Goal: Check status: Check status

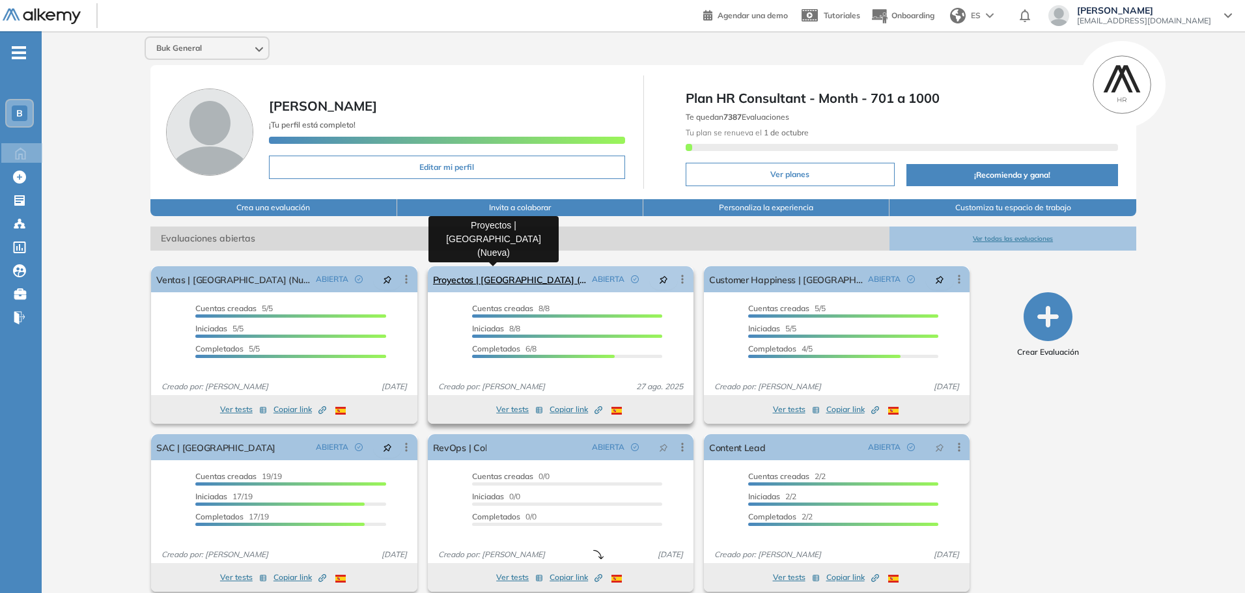
click at [458, 277] on link "Proyectos | [GEOGRAPHIC_DATA] (Nueva)" at bounding box center [510, 279] width 154 height 26
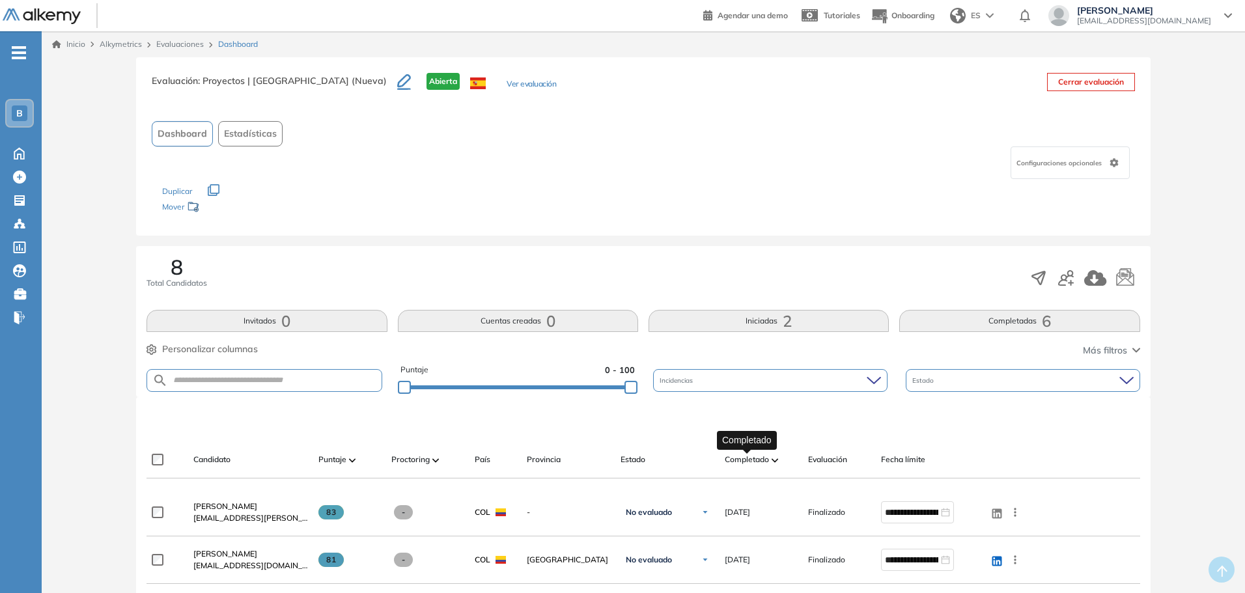
click at [766, 464] on span "Completado" at bounding box center [747, 460] width 44 height 12
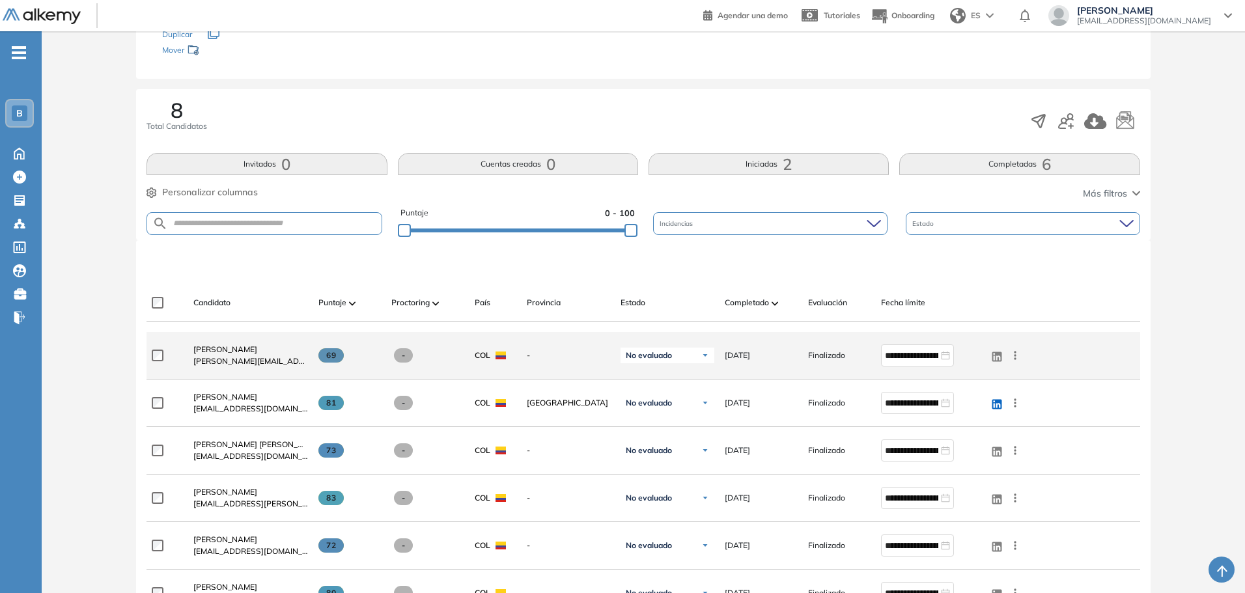
scroll to position [195, 0]
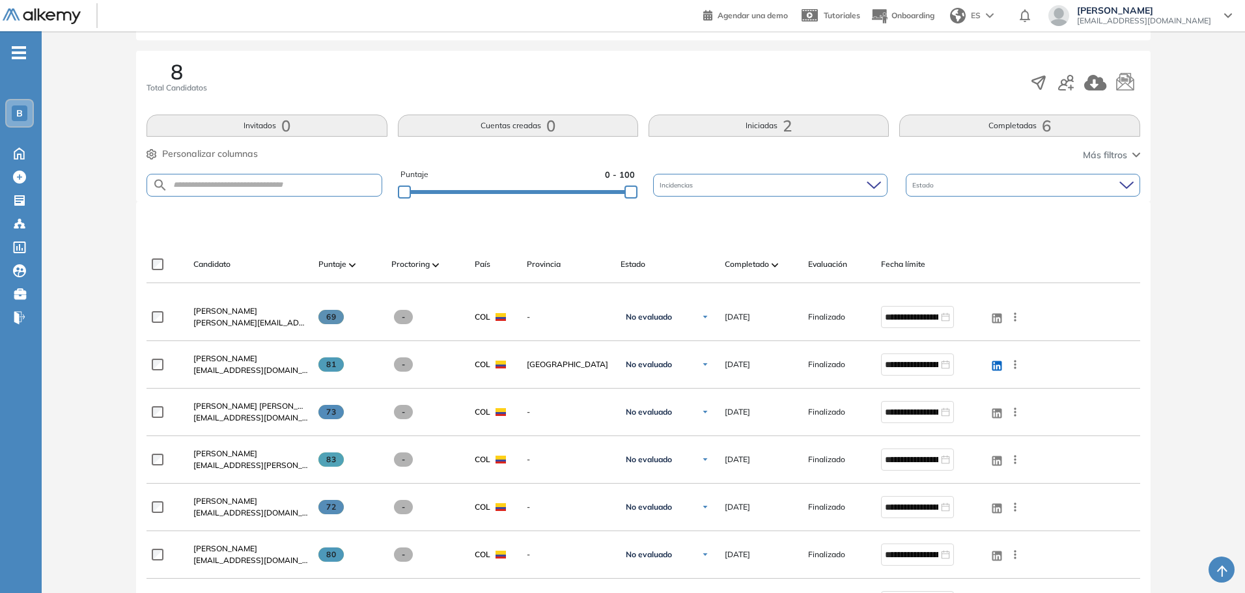
click at [328, 128] on button "Invitados 0" at bounding box center [266, 126] width 240 height 22
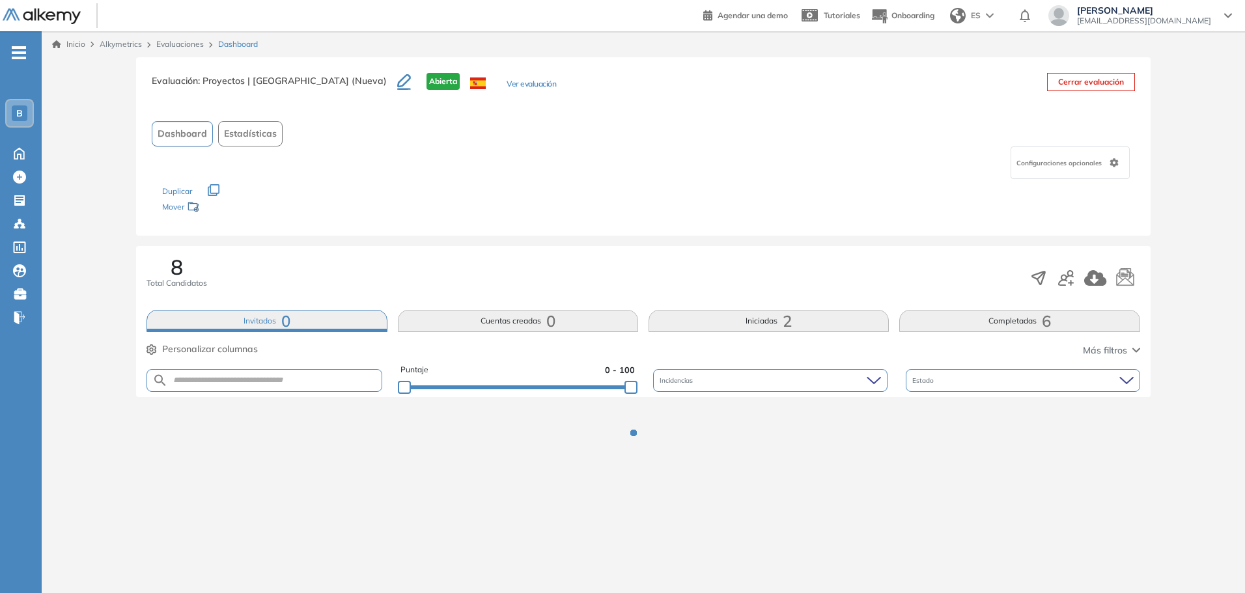
scroll to position [0, 0]
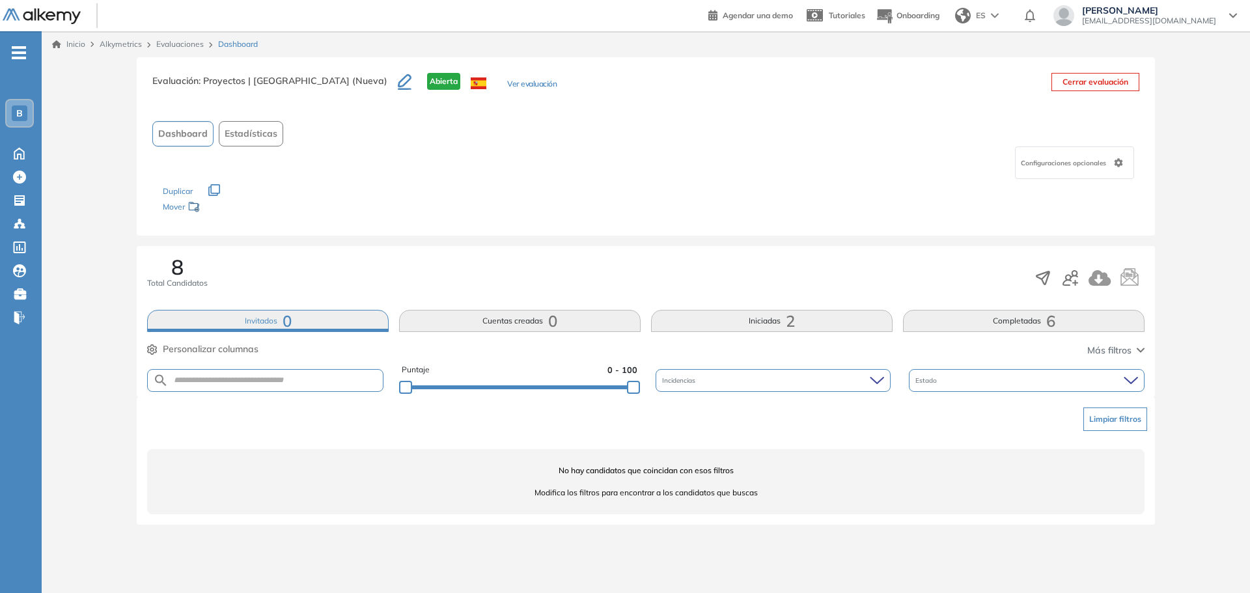
click at [723, 329] on button "Iniciadas 2" at bounding box center [772, 321] width 242 height 22
click at [978, 330] on button "Completadas 6" at bounding box center [1024, 321] width 242 height 22
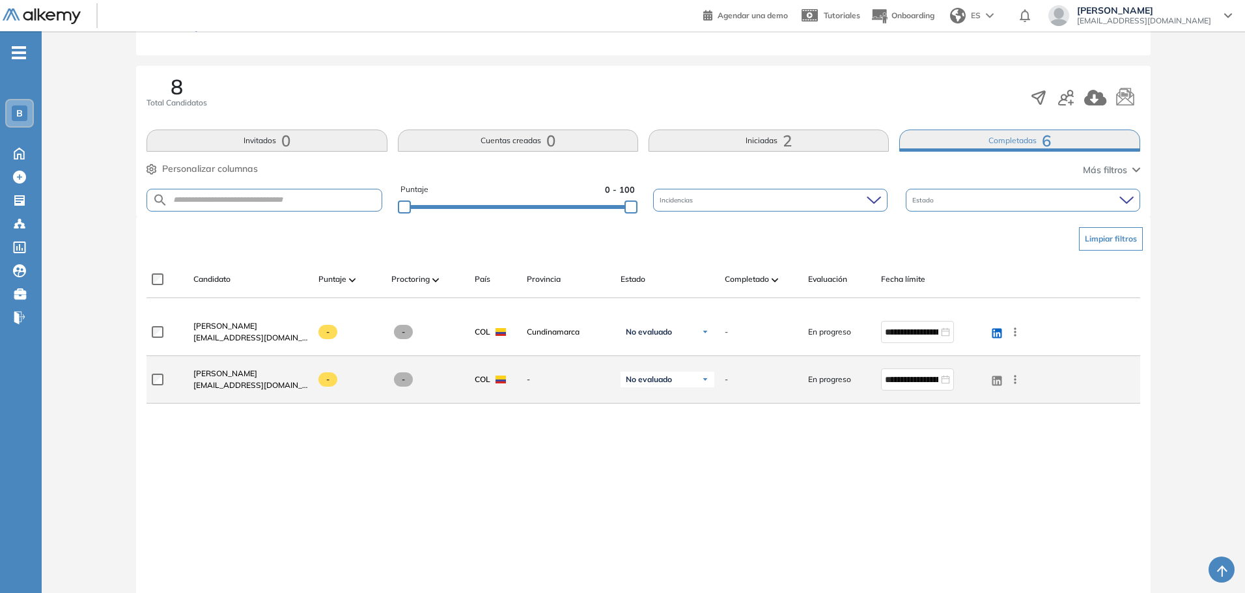
scroll to position [246, 0]
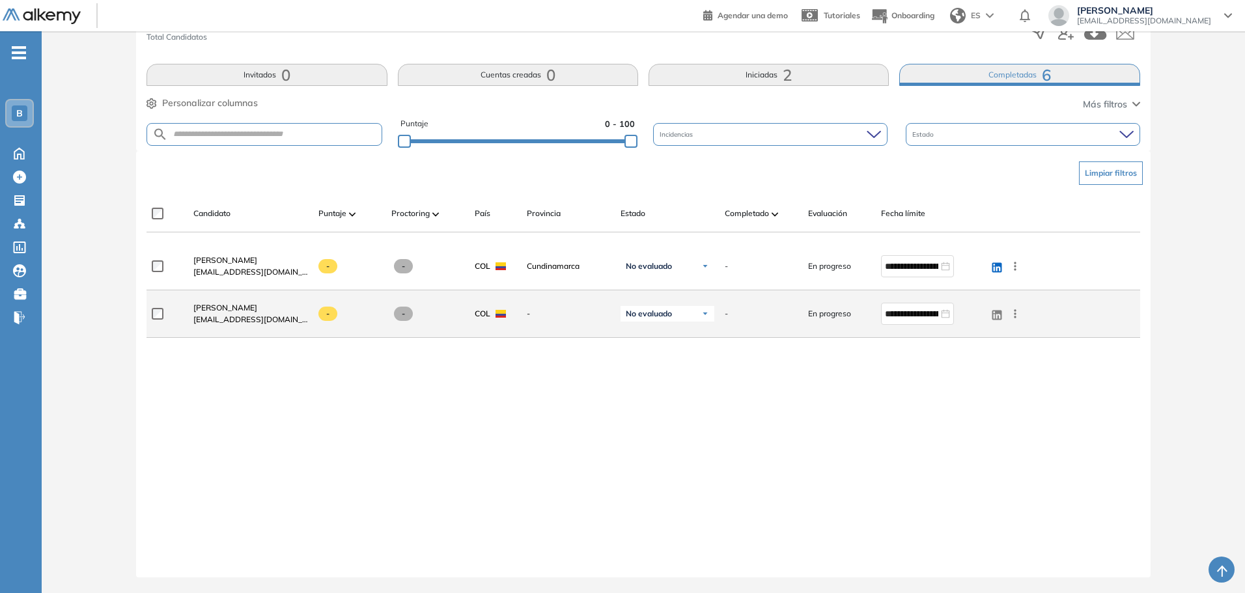
click at [1011, 314] on icon at bounding box center [1014, 313] width 13 height 13
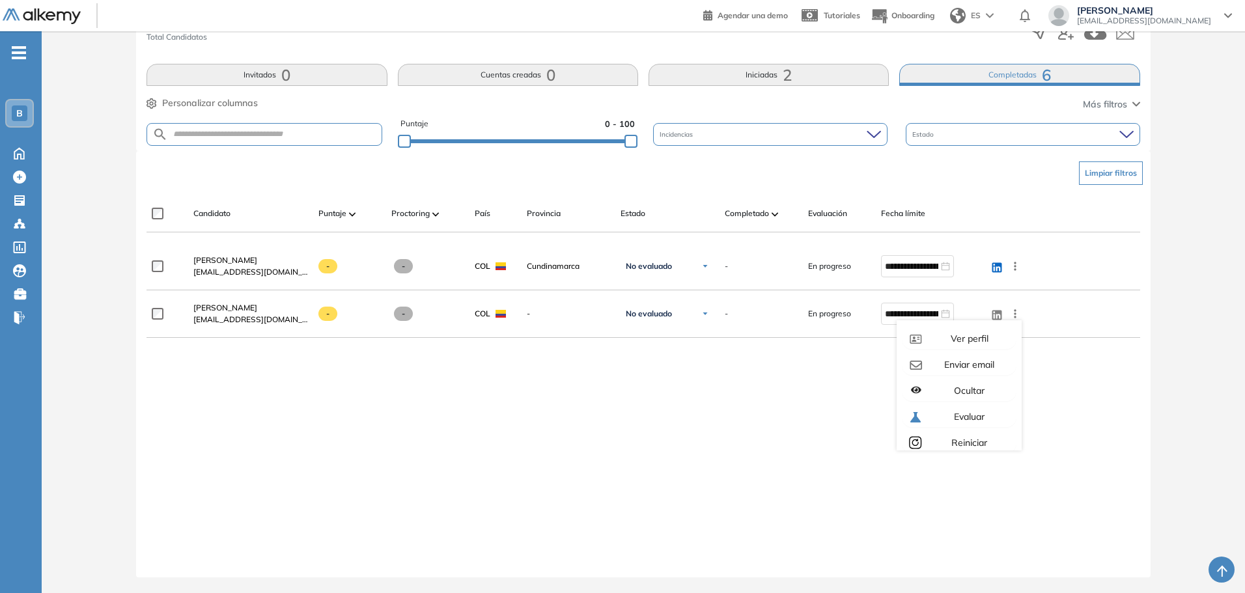
click at [1077, 385] on div "**********" at bounding box center [642, 400] width 993 height 314
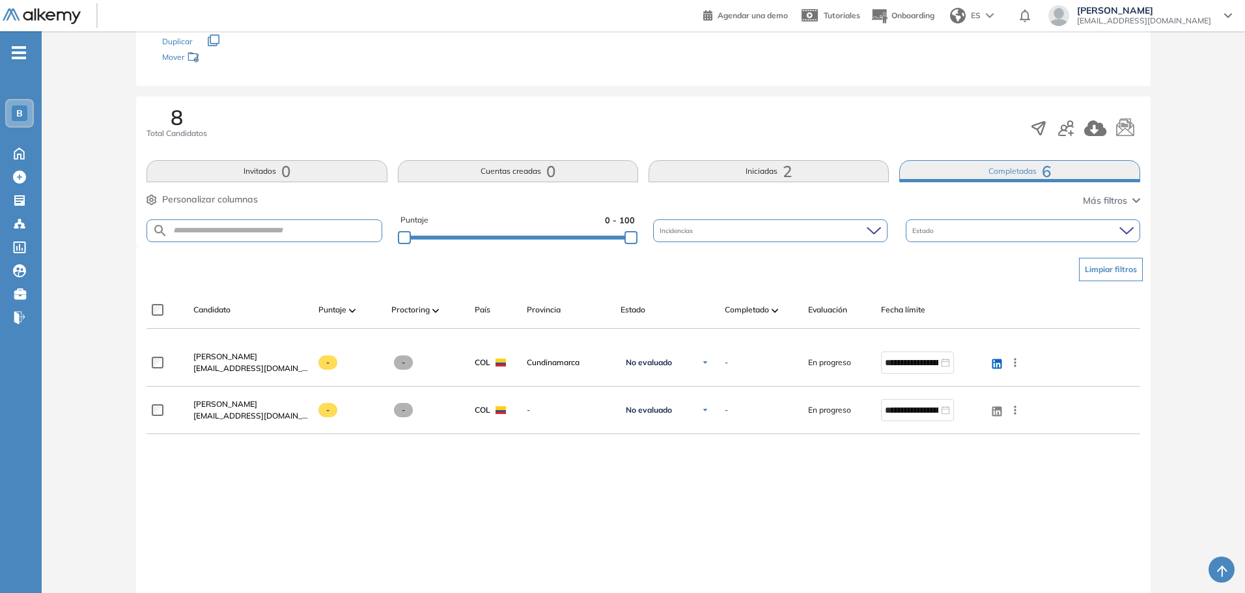
scroll to position [51, 0]
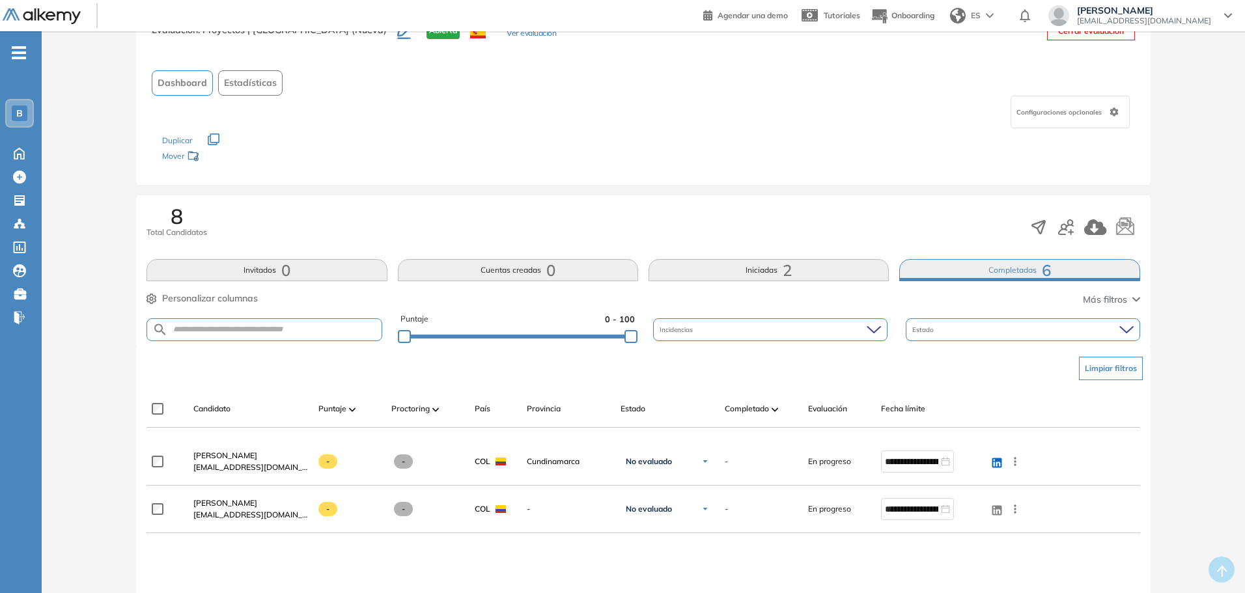
click at [753, 277] on button "Iniciadas 2" at bounding box center [768, 270] width 240 height 22
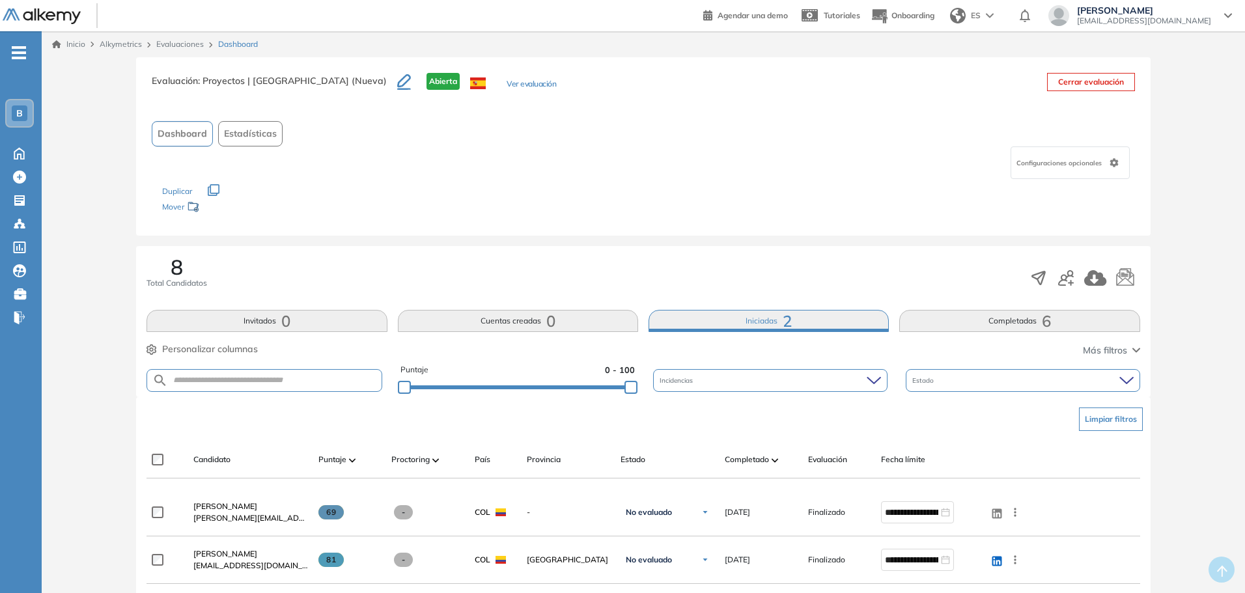
click at [989, 322] on button "Completadas 6" at bounding box center [1019, 321] width 240 height 22
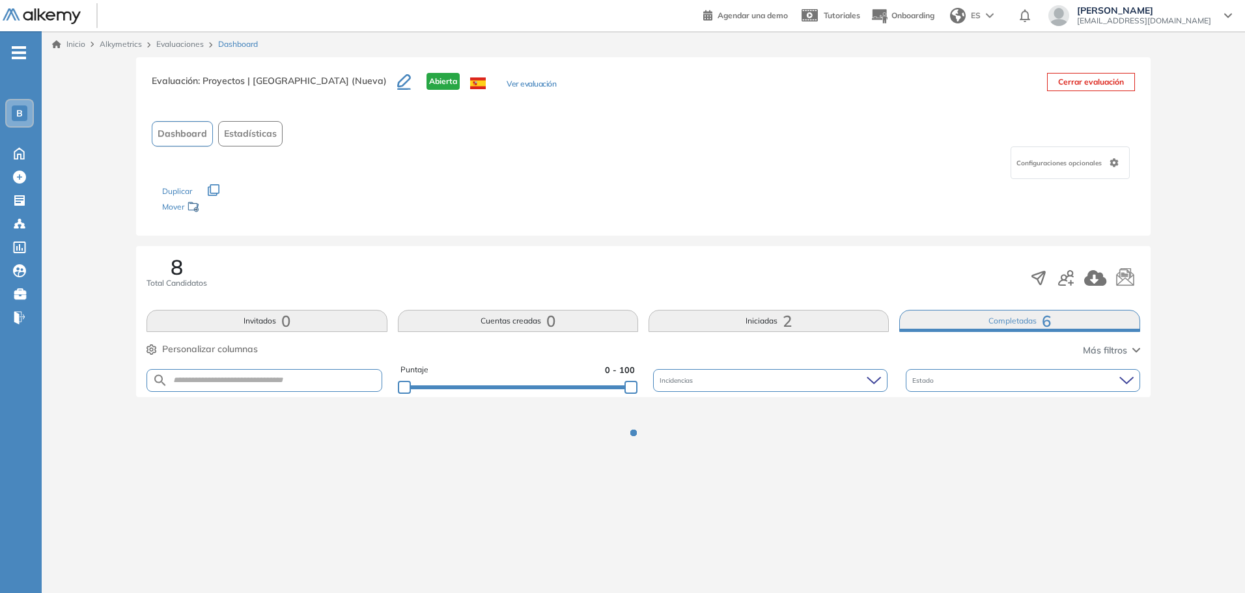
click at [800, 315] on button "Iniciadas 2" at bounding box center [768, 321] width 240 height 22
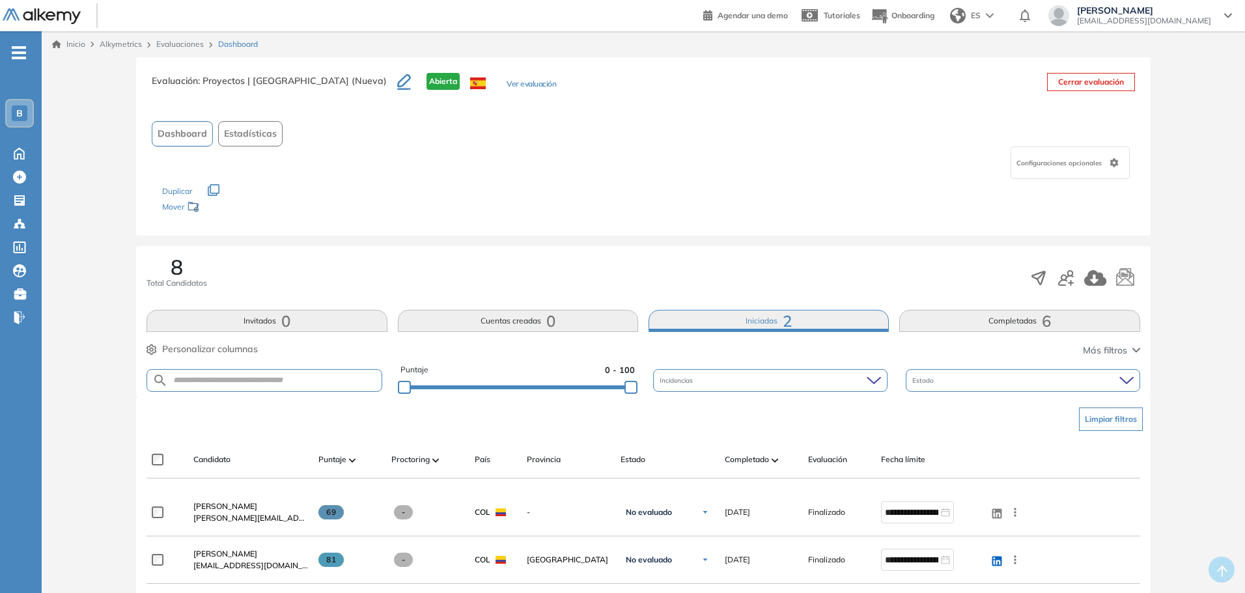
click at [222, 324] on button "Invitados 0" at bounding box center [266, 321] width 240 height 22
